Goal: Information Seeking & Learning: Learn about a topic

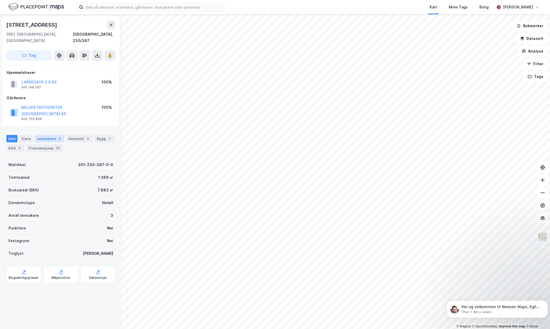
click at [42, 135] on div "Leietakere 3" at bounding box center [49, 138] width 29 height 7
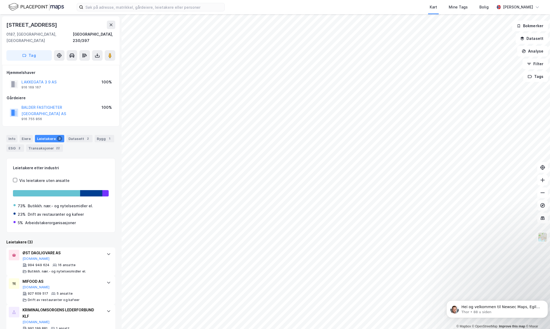
click at [129, 11] on div "Kart Mine Tags Bolig [PERSON_NAME]" at bounding box center [275, 7] width 550 height 14
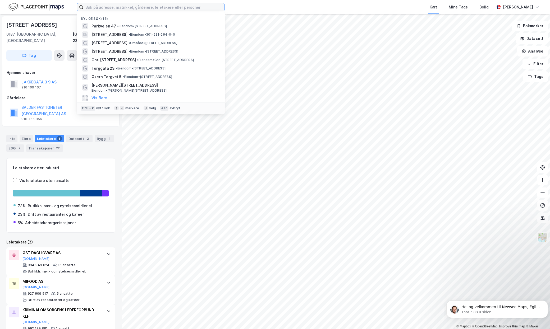
click at [129, 8] on input at bounding box center [153, 7] width 141 height 8
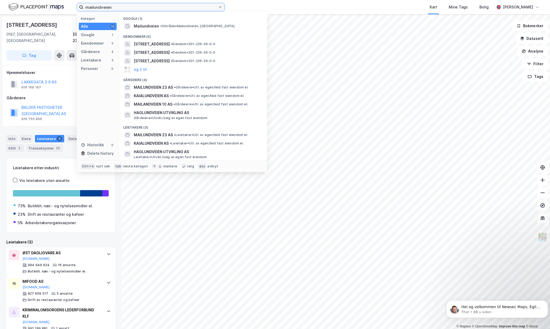
click at [131, 7] on input "mailundveien" at bounding box center [150, 7] width 135 height 8
type input "mailundveien"
click at [147, 28] on span "Mailundveien" at bounding box center [146, 26] width 25 height 6
